Goal: Transaction & Acquisition: Download file/media

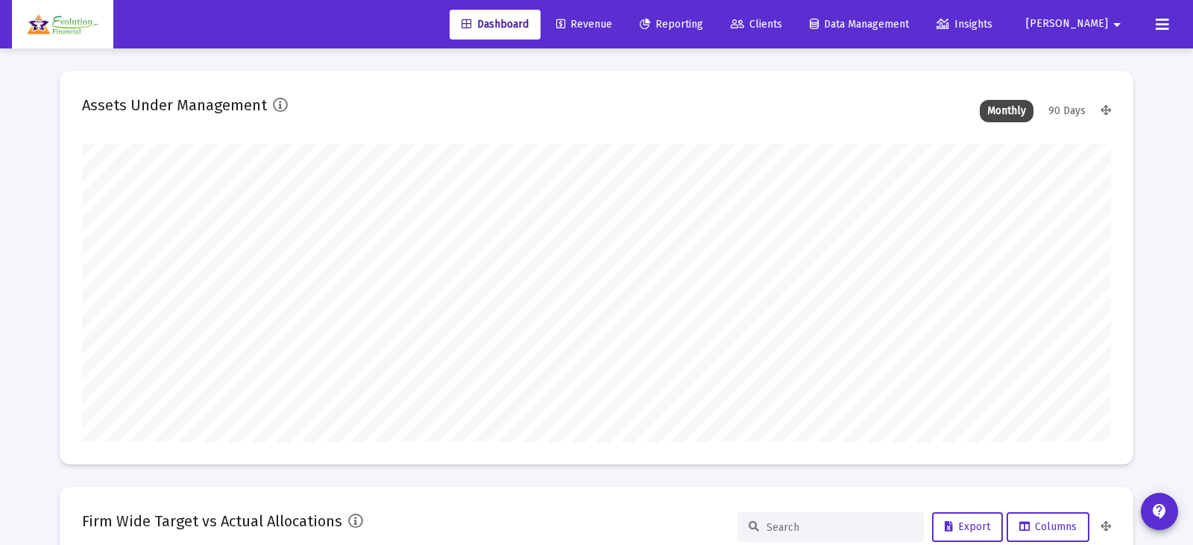
type input "[DATE]"
click at [704, 31] on link "Reporting" at bounding box center [660, 25] width 87 height 30
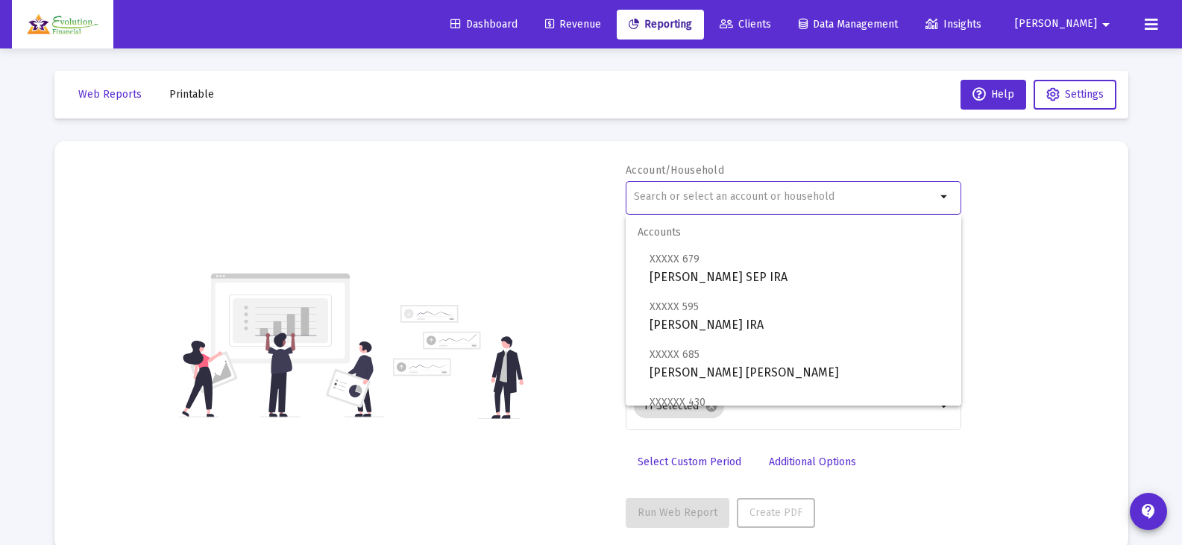
click at [801, 195] on input "text" at bounding box center [785, 197] width 302 height 12
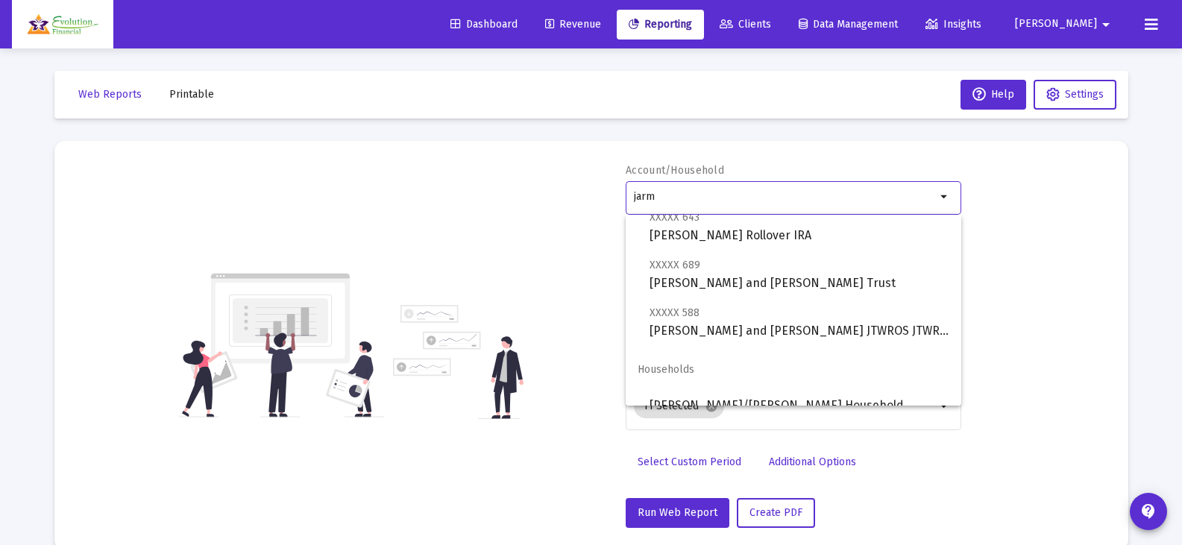
scroll to position [107, 0]
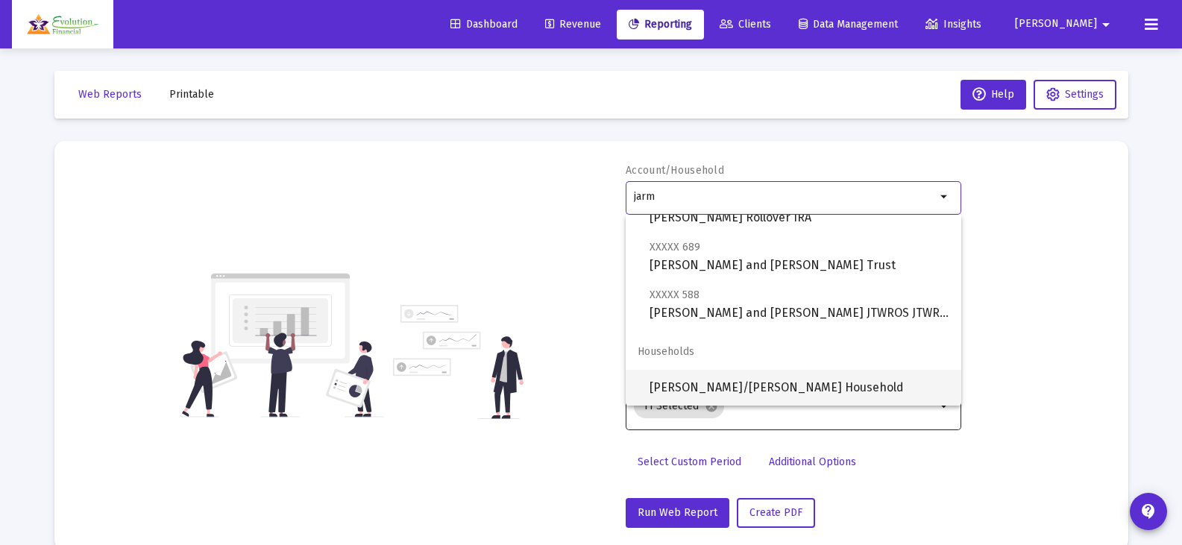
click at [783, 390] on span "[PERSON_NAME]/[PERSON_NAME] Household" at bounding box center [799, 388] width 300 height 36
type input "[PERSON_NAME]/[PERSON_NAME] Household"
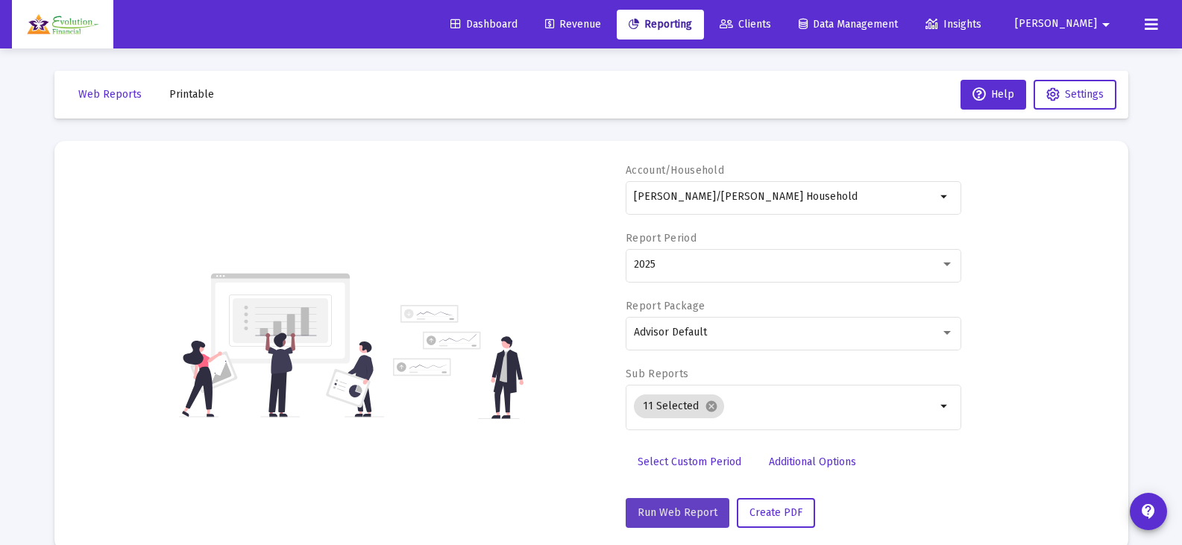
click at [686, 517] on span "Run Web Report" at bounding box center [677, 512] width 80 height 13
select select "View all"
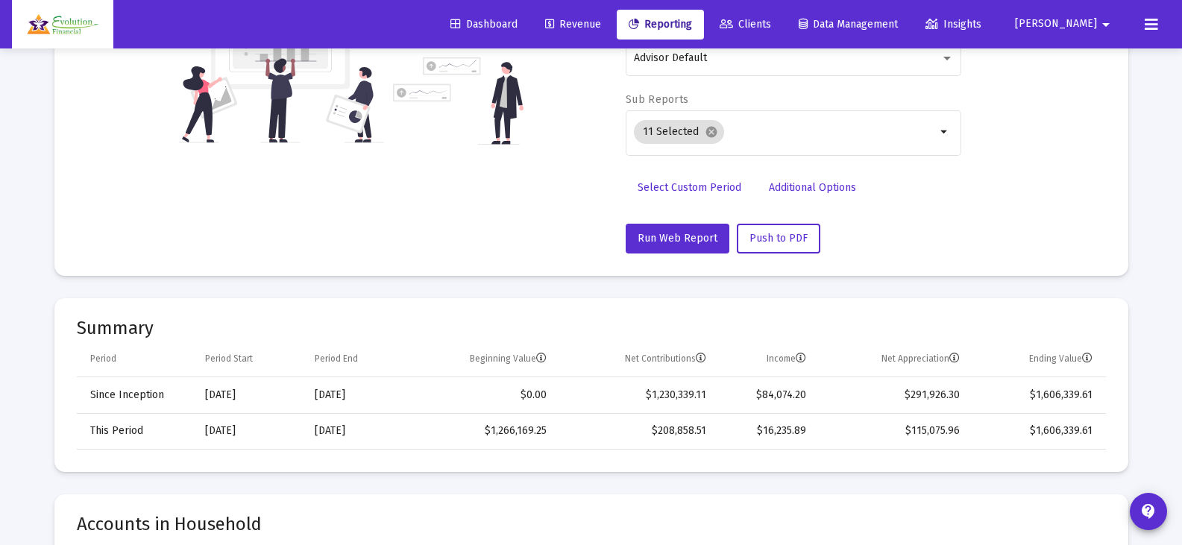
scroll to position [0, 0]
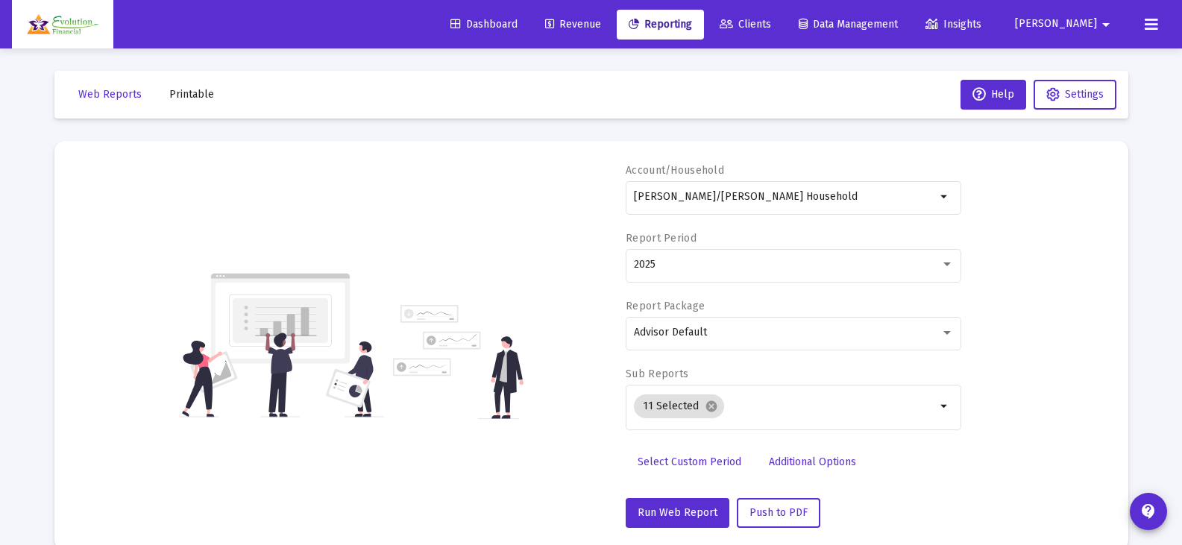
click at [601, 22] on span "Revenue" at bounding box center [573, 24] width 56 height 13
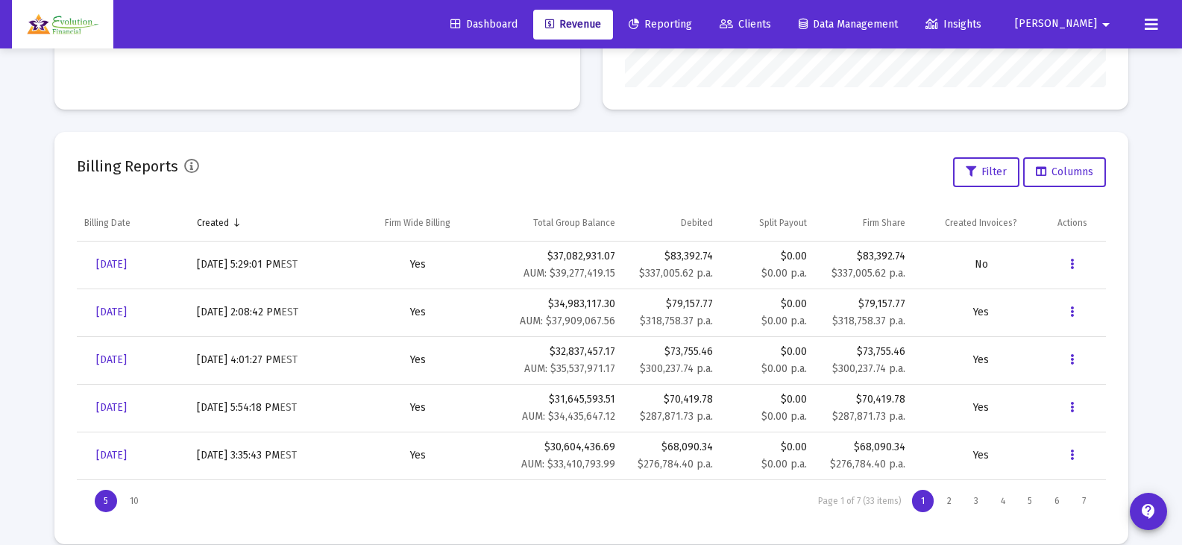
scroll to position [447, 0]
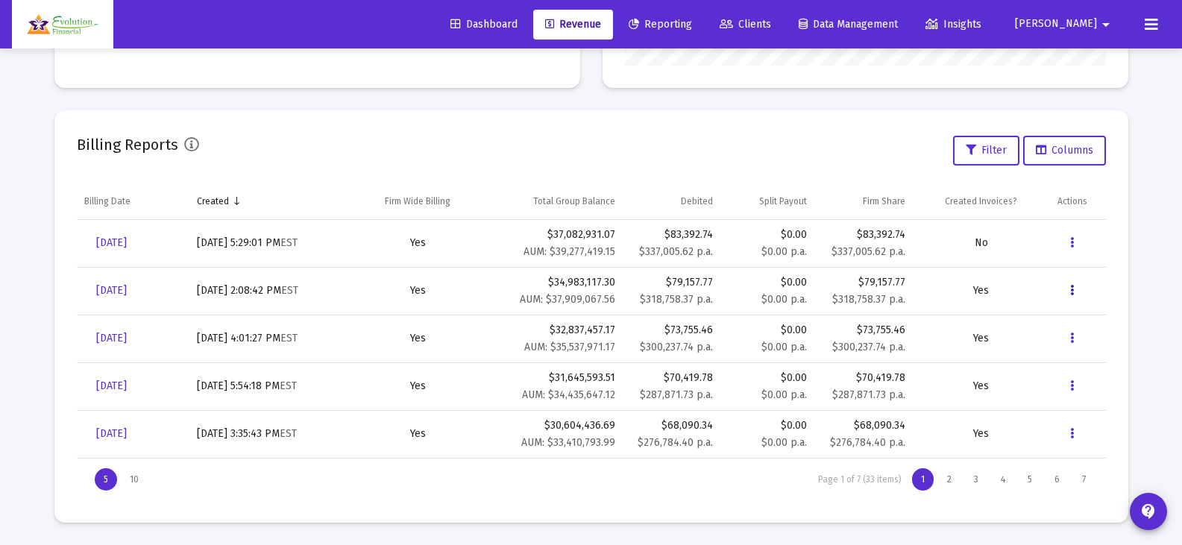
click at [1076, 288] on button "Data grid" at bounding box center [1072, 291] width 30 height 30
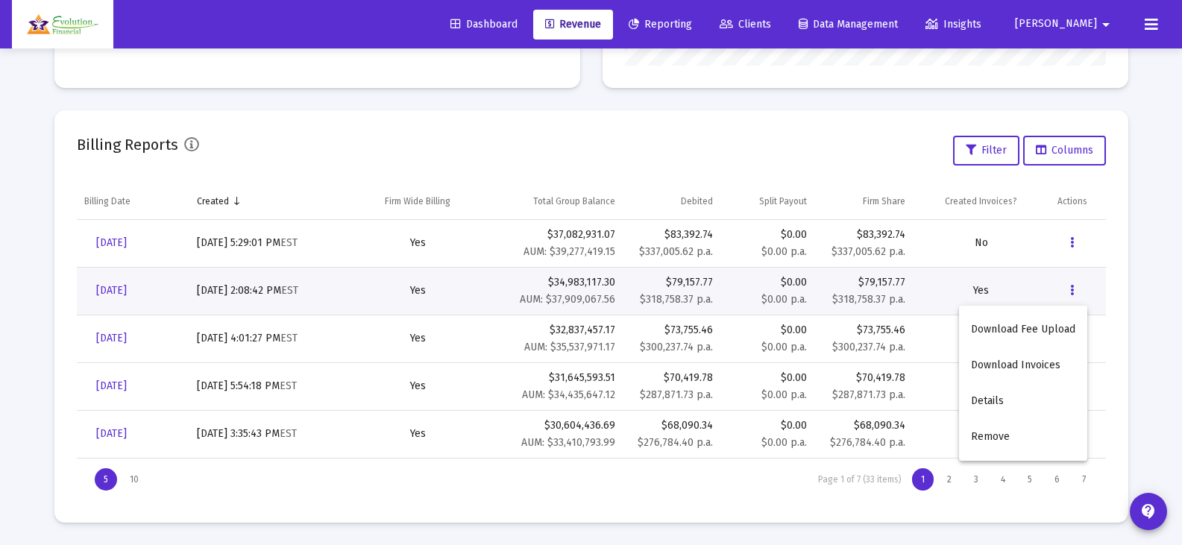
click at [119, 286] on div at bounding box center [591, 272] width 1182 height 545
click at [125, 289] on span "[DATE]" at bounding box center [111, 290] width 31 height 13
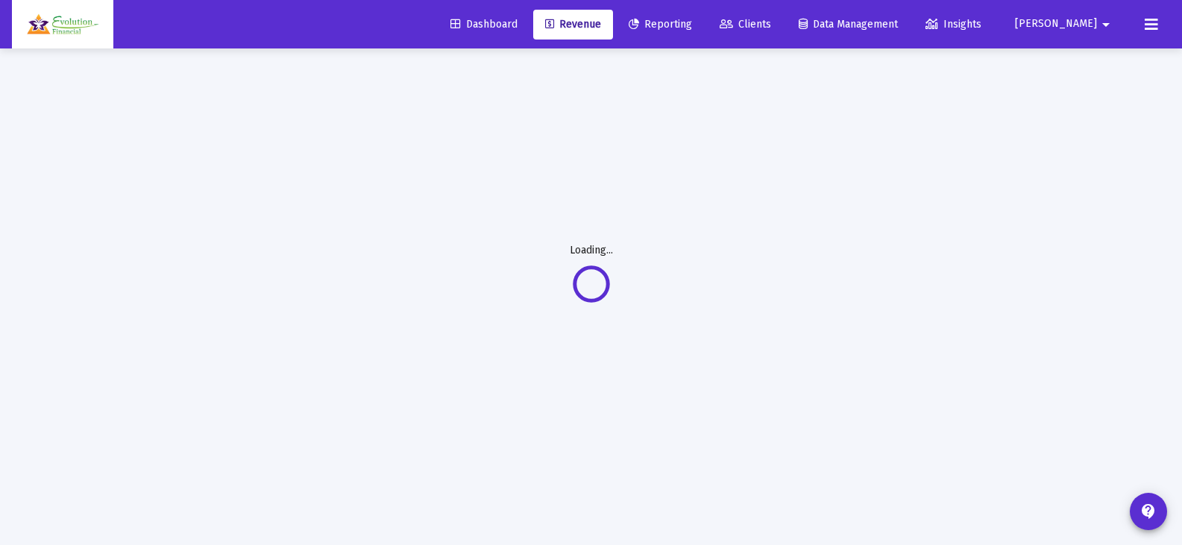
scroll to position [48, 0]
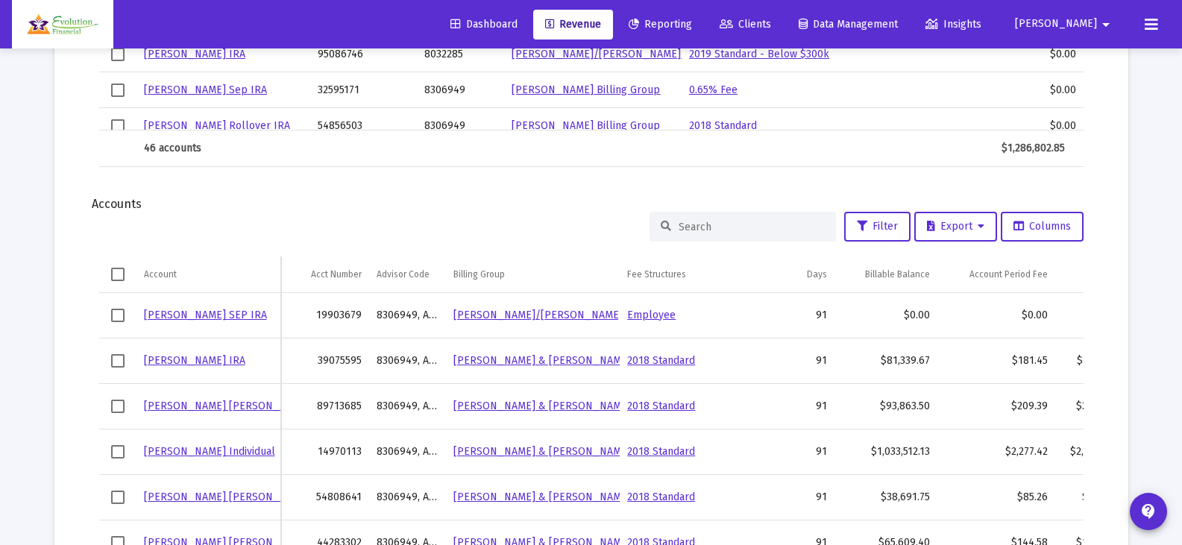
scroll to position [1342, 0]
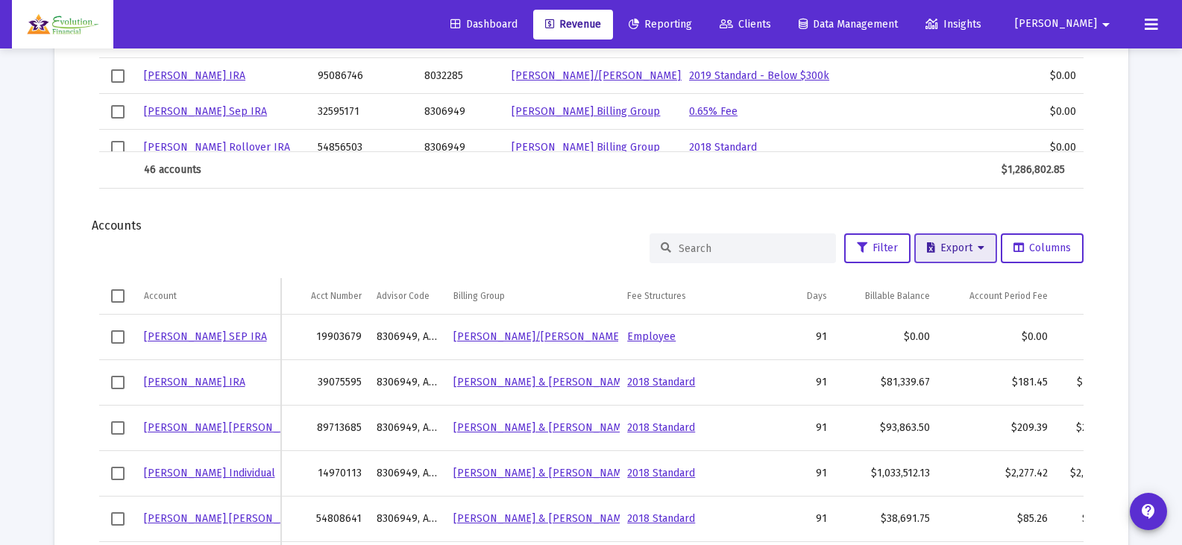
click at [977, 250] on icon at bounding box center [980, 248] width 7 height 10
click at [966, 290] on button "Export All Rows" at bounding box center [958, 287] width 101 height 36
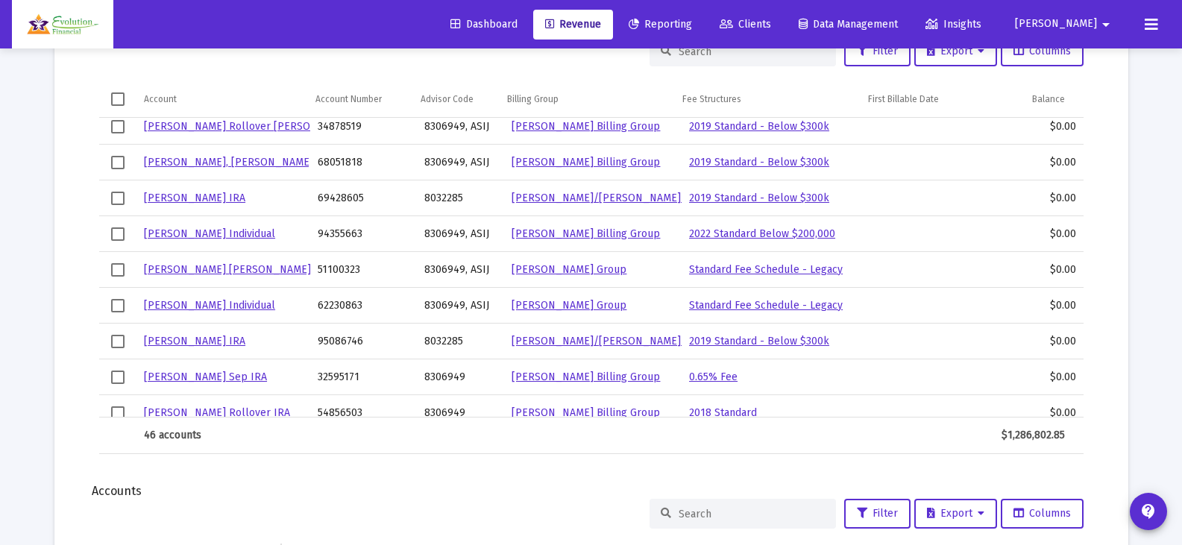
scroll to position [969, 0]
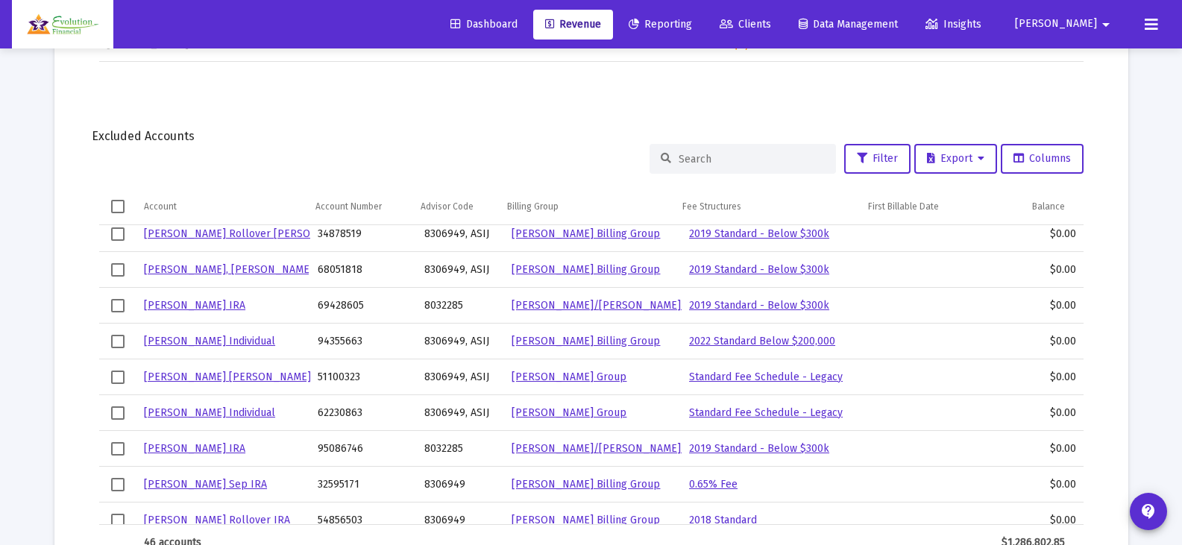
click at [692, 25] on span "Reporting" at bounding box center [659, 24] width 63 height 13
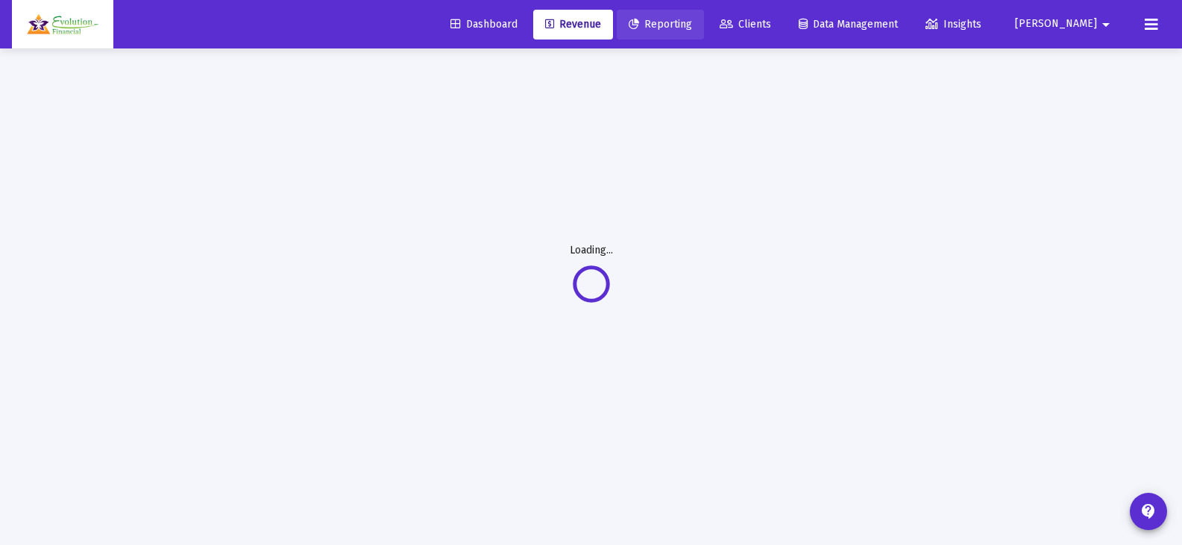
scroll to position [48, 0]
select select "View all"
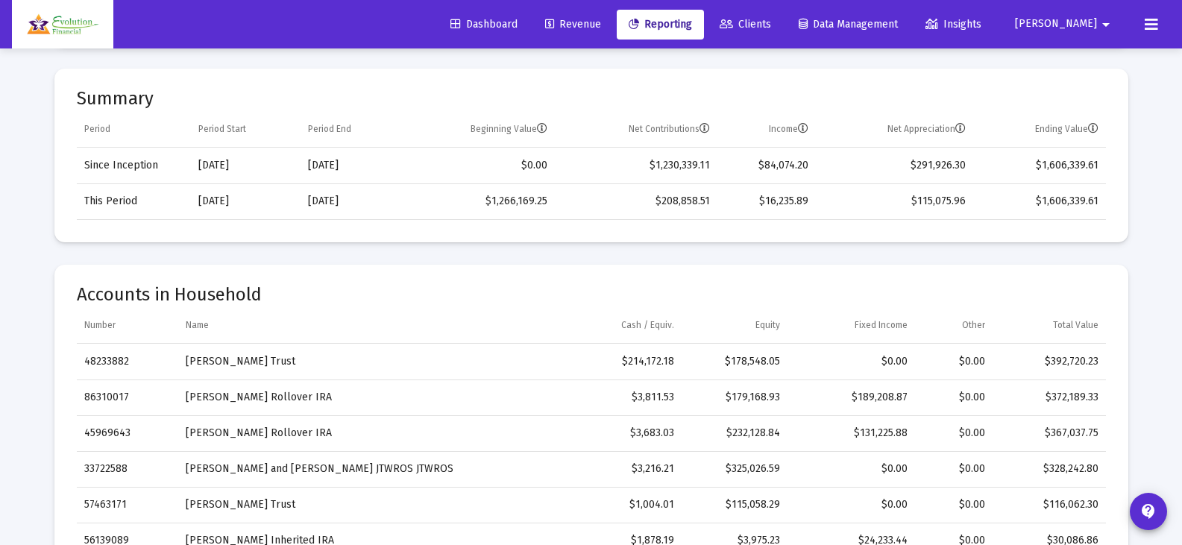
scroll to position [447, 0]
